Goal: Navigation & Orientation: Go to known website

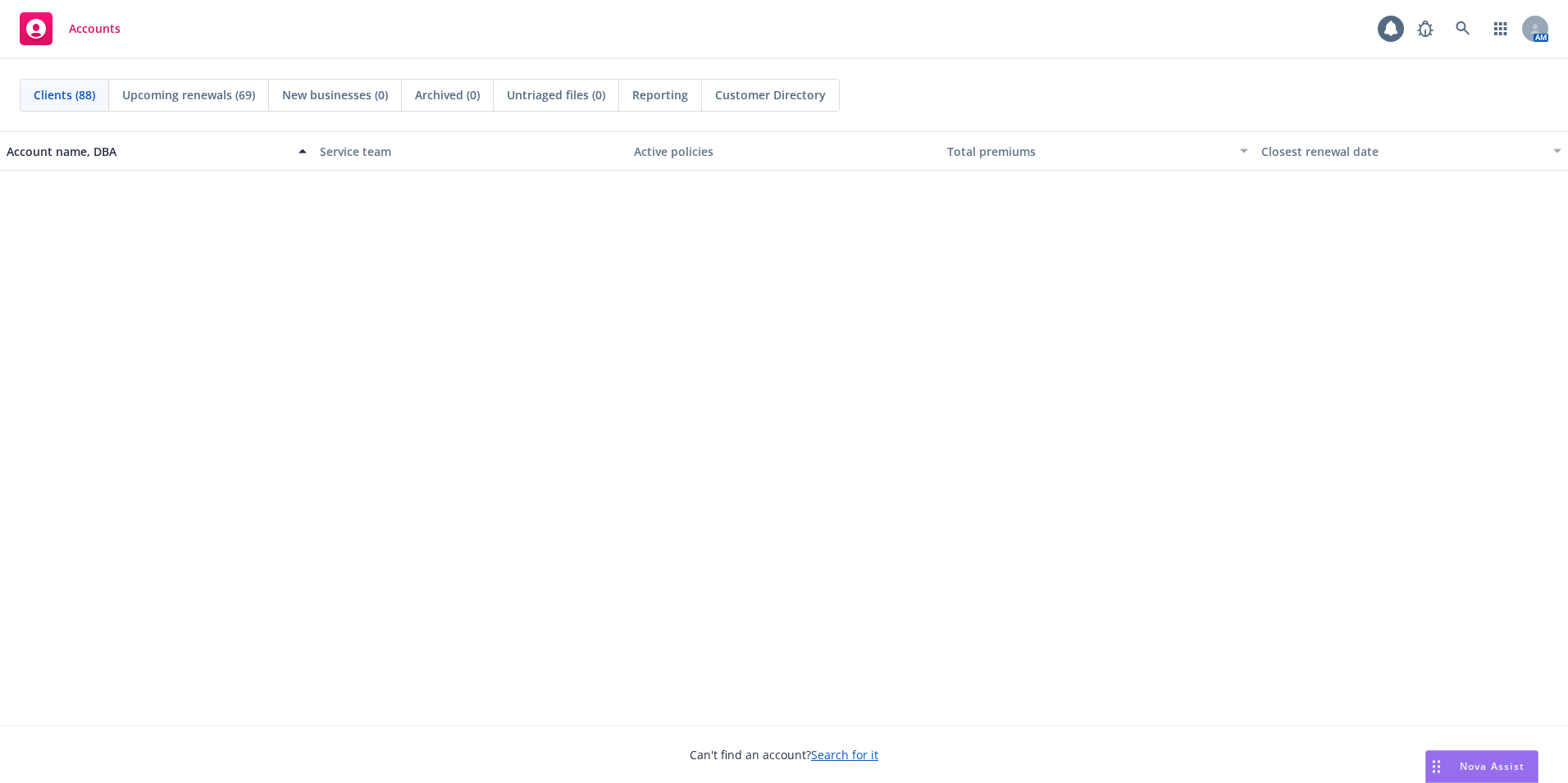
scroll to position [4758, 0]
